Goal: Task Accomplishment & Management: Use online tool/utility

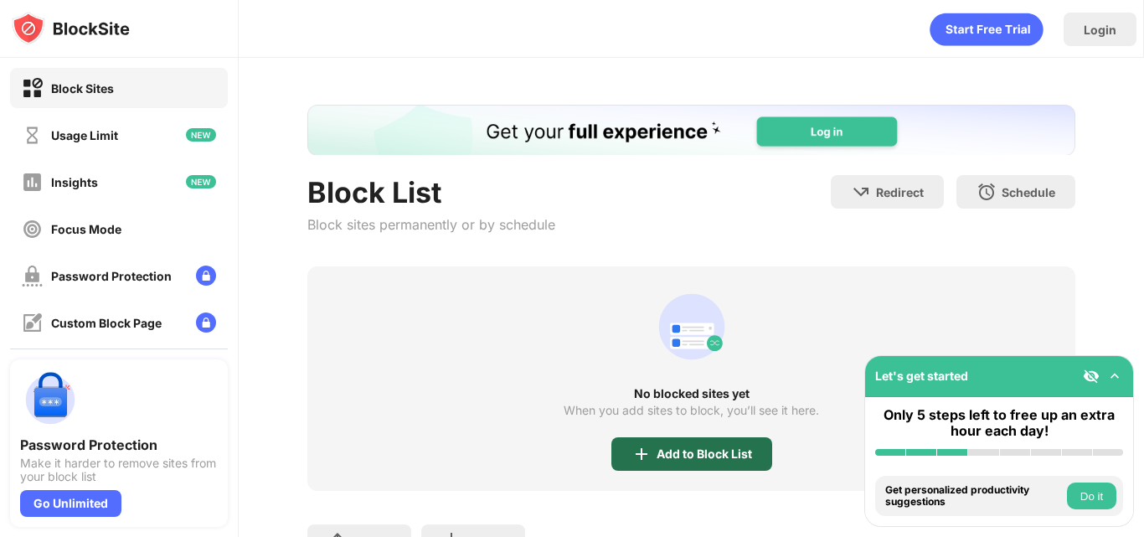
click at [656, 453] on div "Add to Block List" at bounding box center [703, 453] width 95 height 13
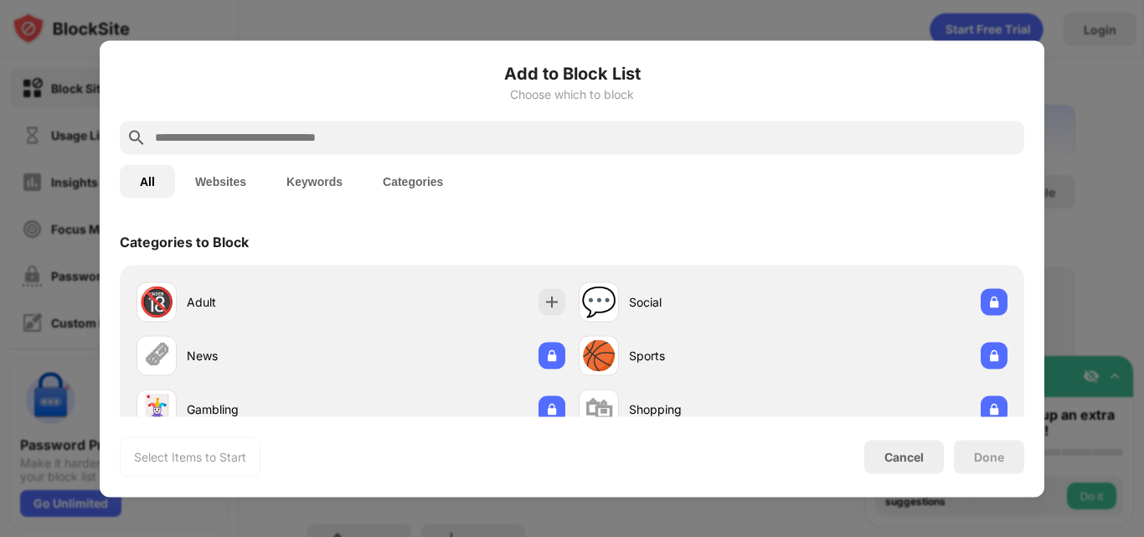
click at [244, 139] on input "text" at bounding box center [585, 137] width 864 height 20
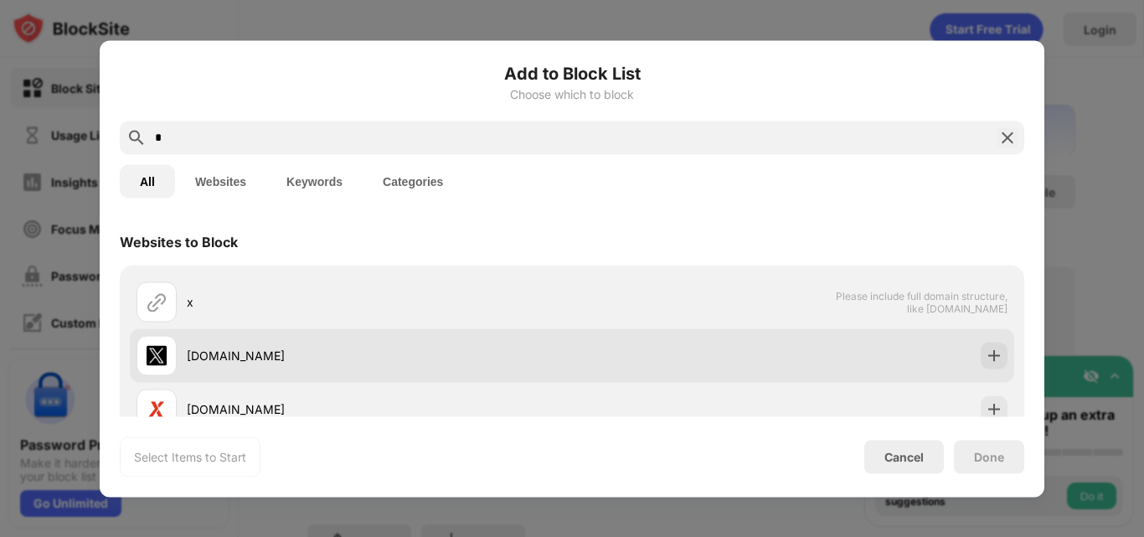
type input "*"
click at [854, 347] on div "[DOMAIN_NAME]" at bounding box center [572, 355] width 884 height 54
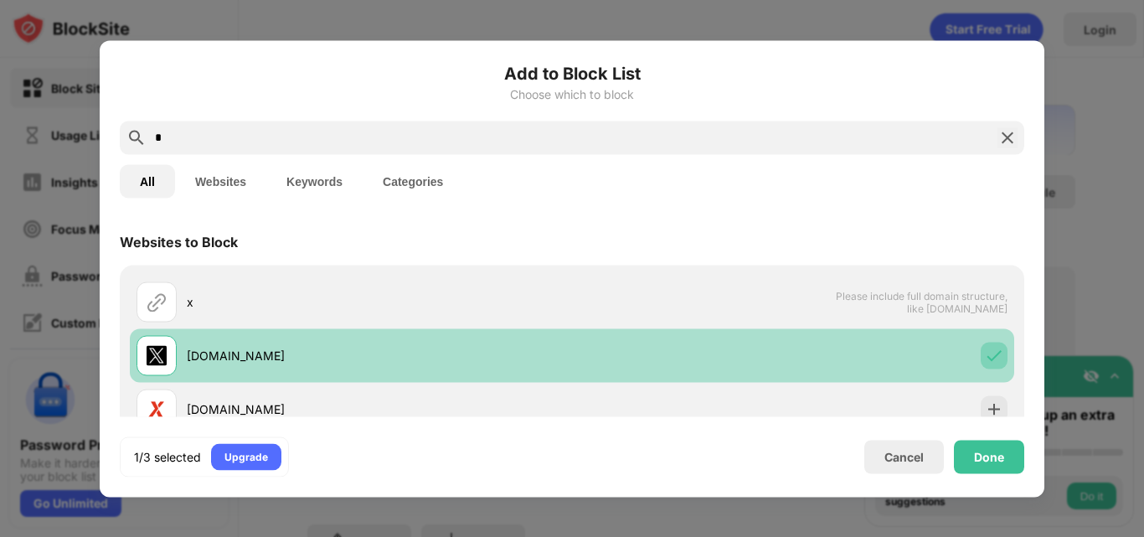
click at [985, 353] on img at bounding box center [993, 355] width 17 height 17
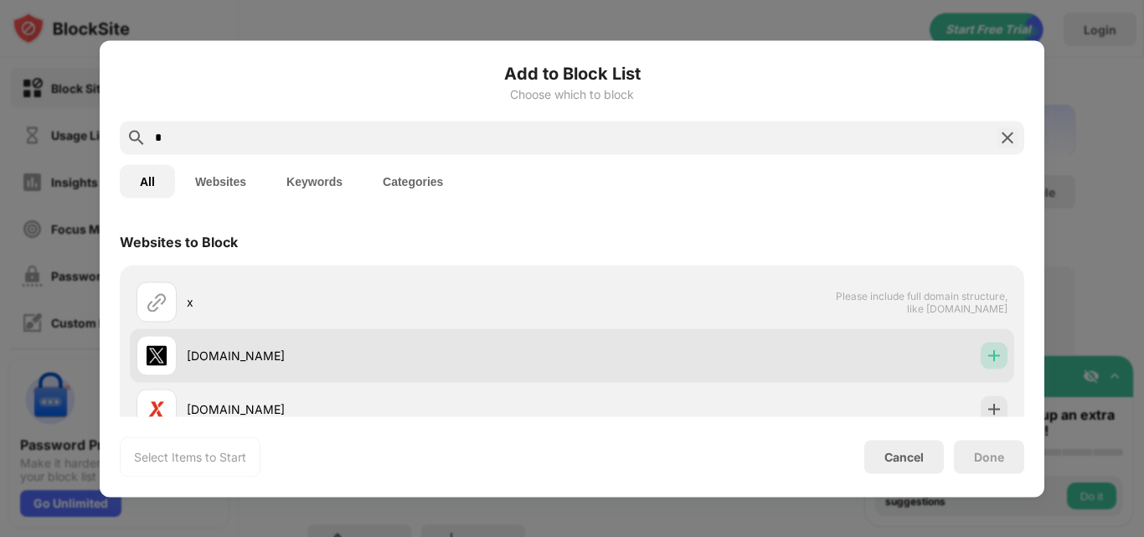
click at [992, 352] on div at bounding box center [993, 355] width 27 height 27
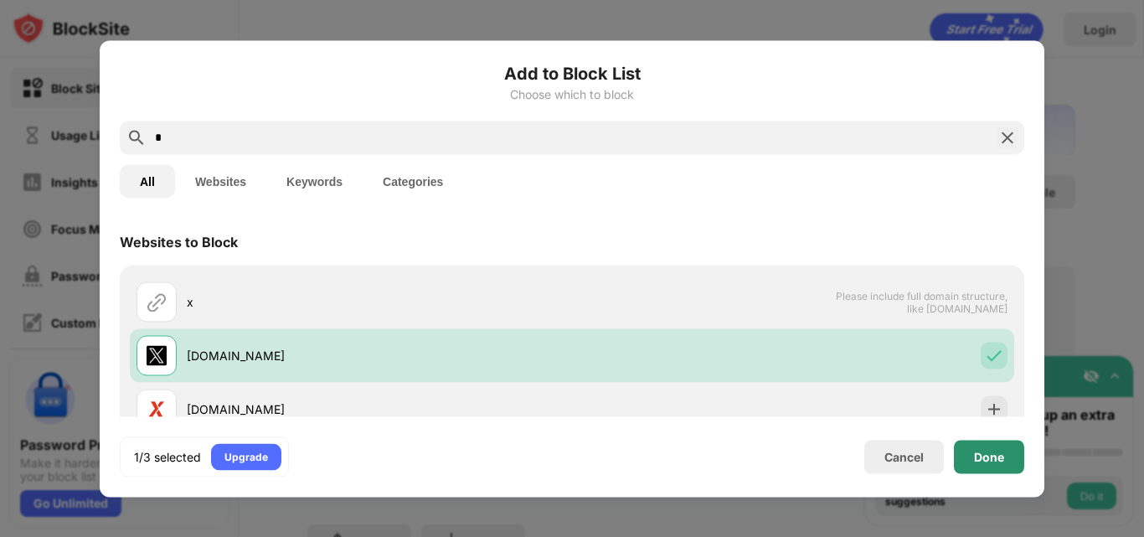
click at [975, 450] on div "Done" at bounding box center [989, 456] width 30 height 13
